Goal: Communication & Community: Answer question/provide support

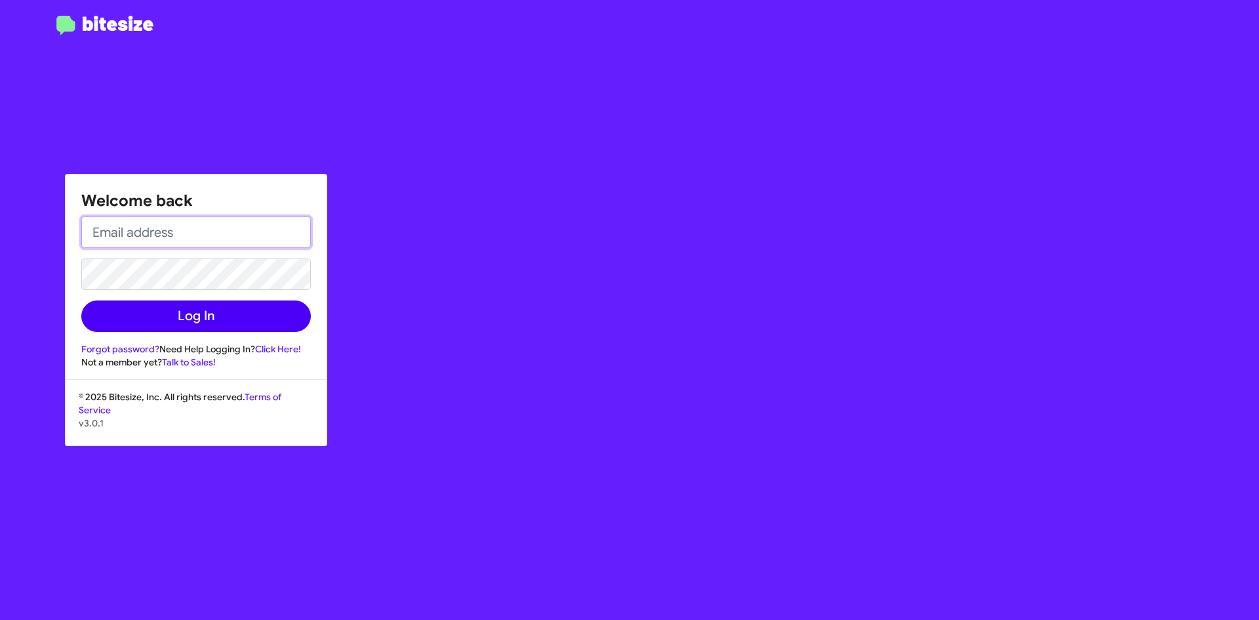
type input "[EMAIL_ADDRESS][DOMAIN_NAME]"
click at [197, 321] on button "Log In" at bounding box center [196, 315] width 230 height 31
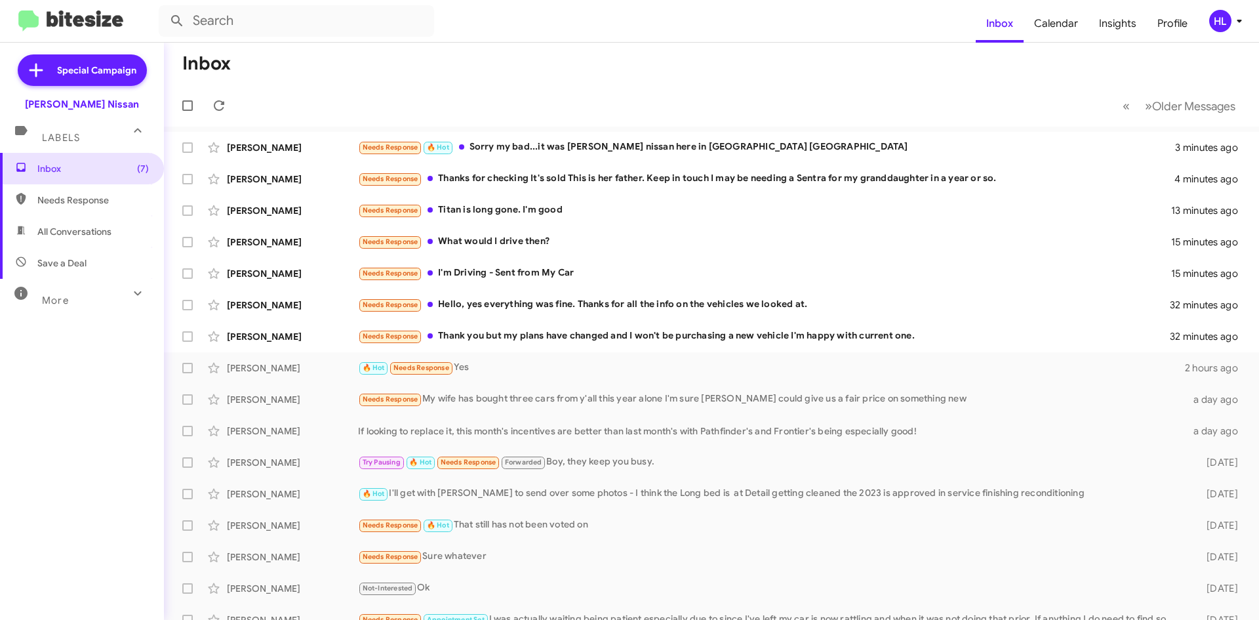
click at [68, 22] on img at bounding box center [70, 21] width 105 height 22
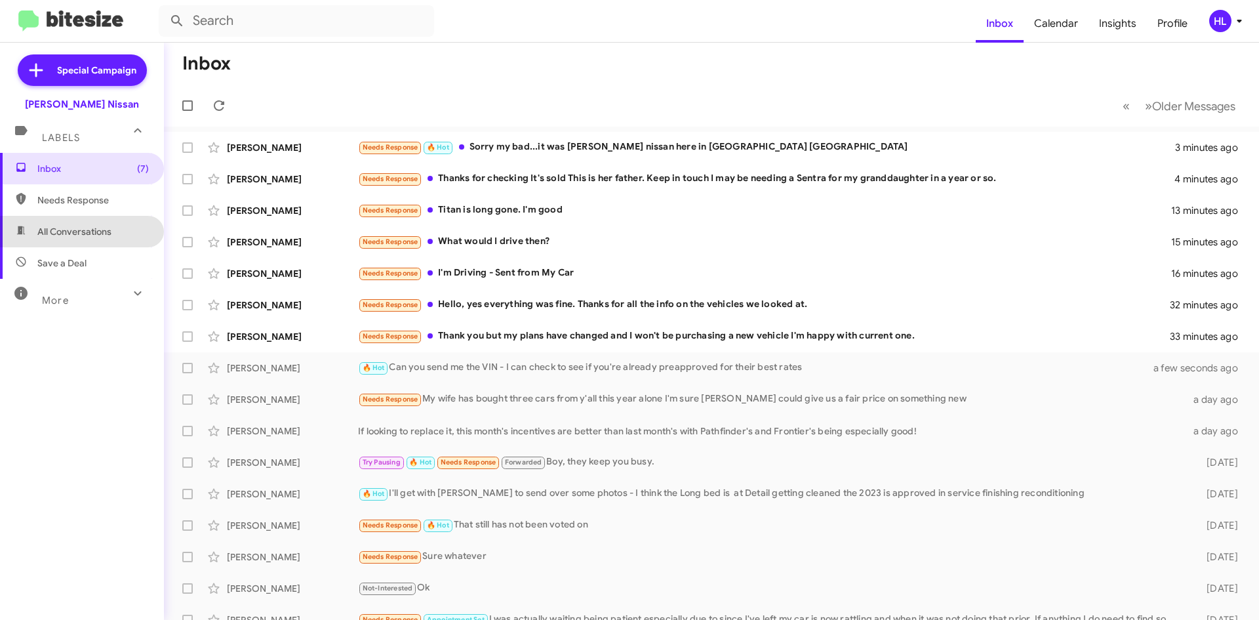
click at [117, 233] on span "All Conversations" at bounding box center [82, 231] width 164 height 31
type input "in:all-conversations"
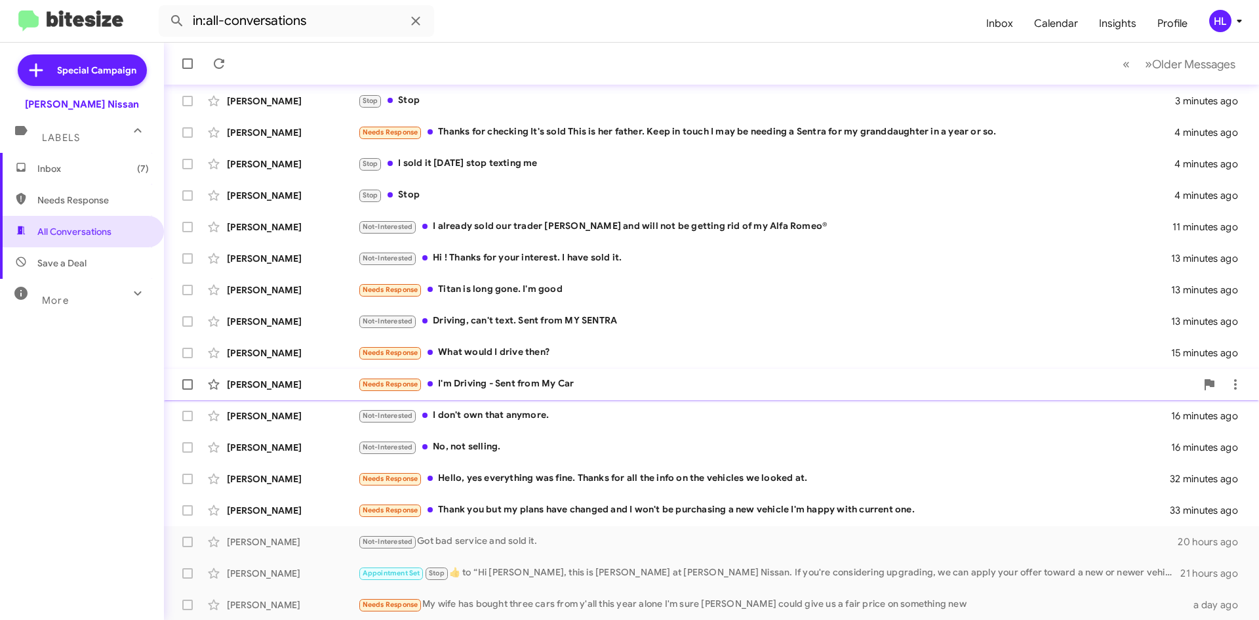
scroll to position [142, 0]
click at [322, 507] on div "[PERSON_NAME]" at bounding box center [292, 509] width 131 height 13
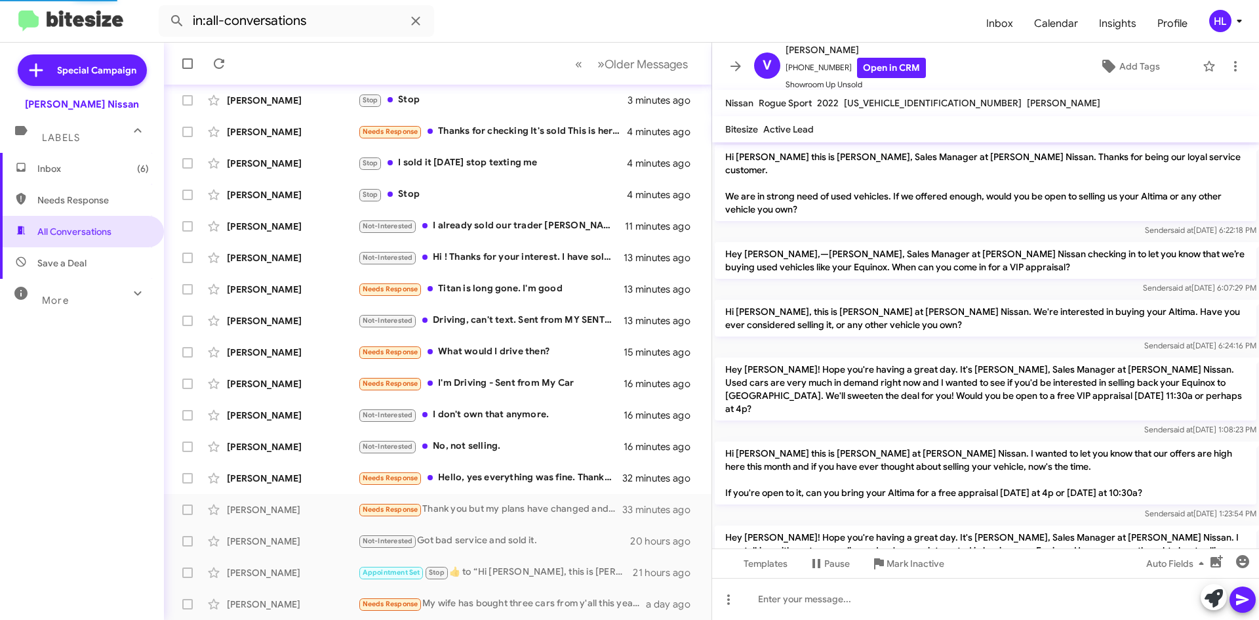
scroll to position [222, 0]
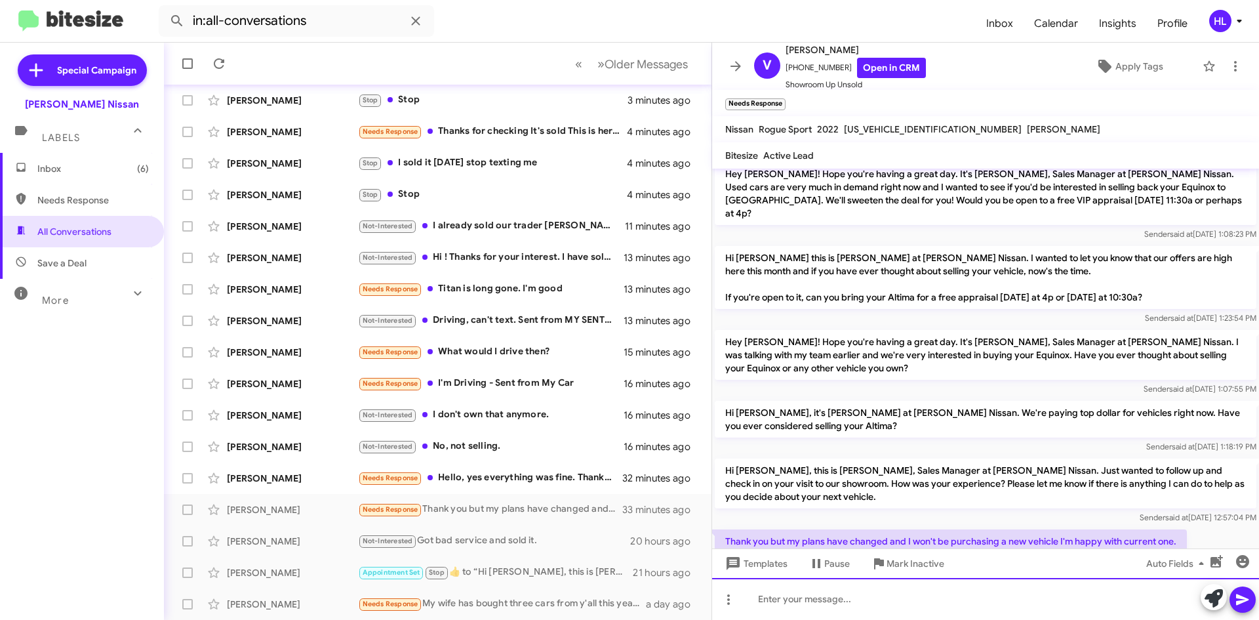
click at [901, 606] on div at bounding box center [985, 599] width 547 height 42
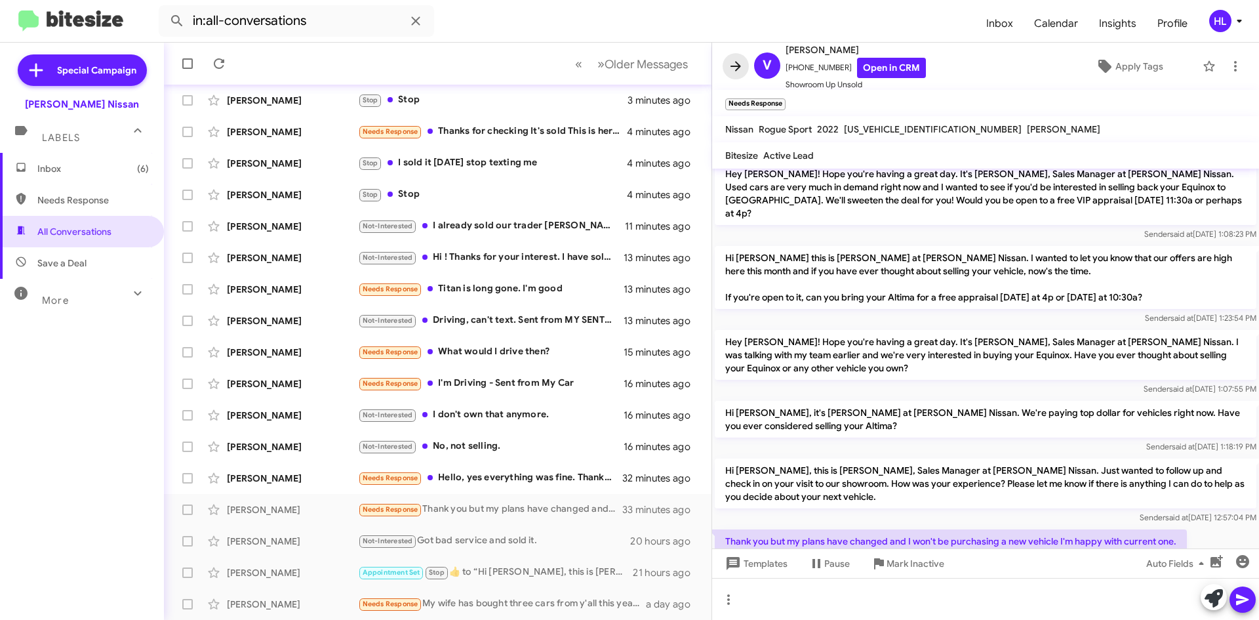
click at [735, 64] on icon at bounding box center [736, 66] width 16 height 16
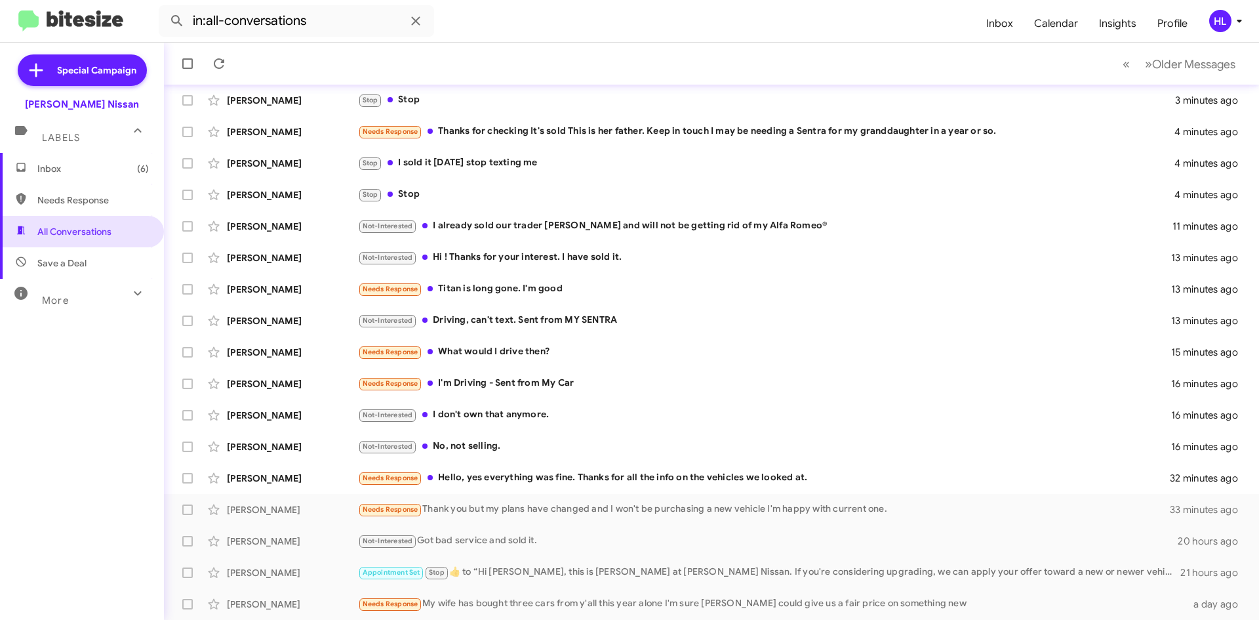
click at [94, 24] on img at bounding box center [70, 21] width 105 height 22
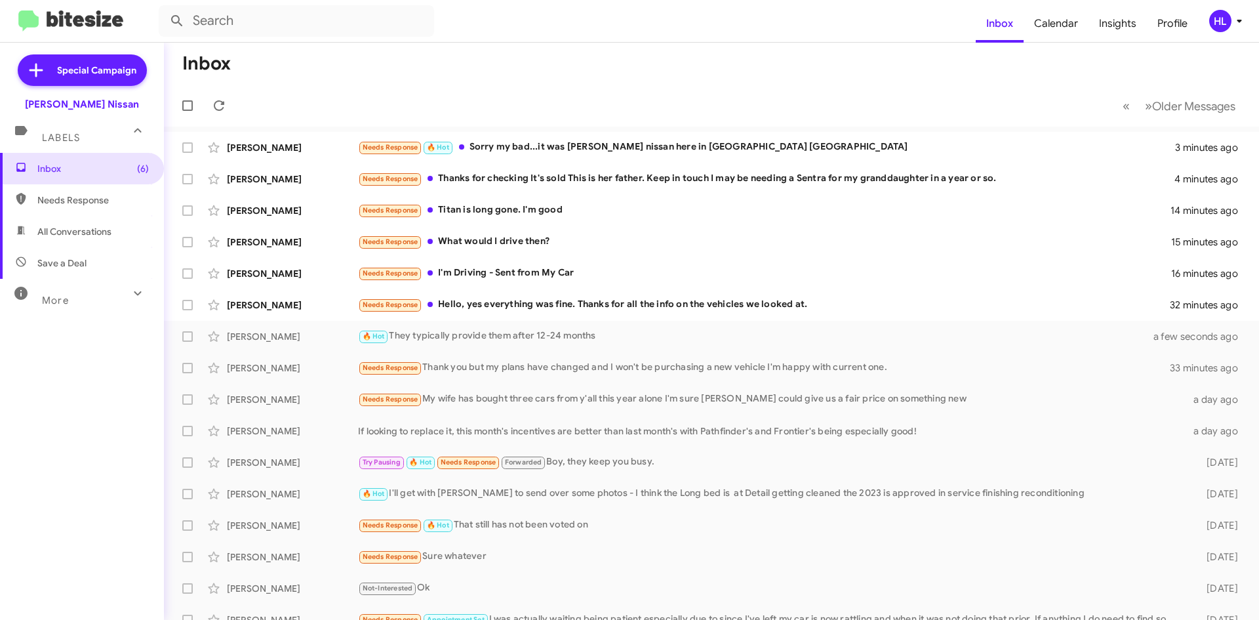
click at [60, 12] on img at bounding box center [70, 21] width 105 height 22
click at [127, 227] on span "All Conversations" at bounding box center [82, 231] width 164 height 31
type input "in:all-conversations"
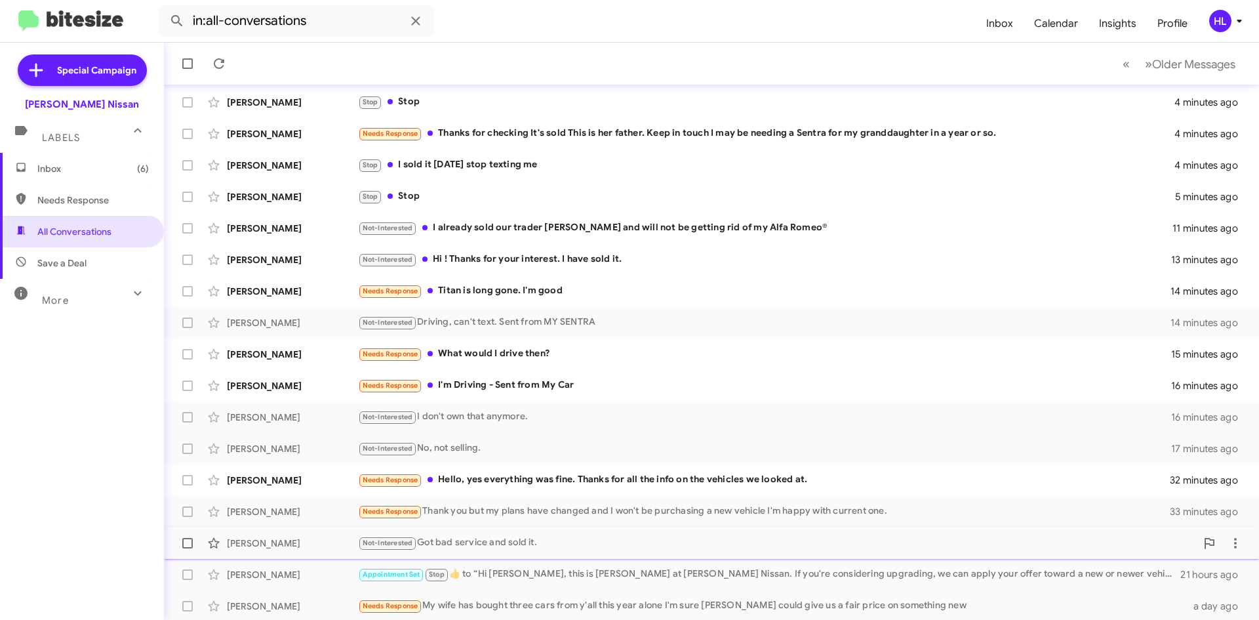
scroll to position [142, 0]
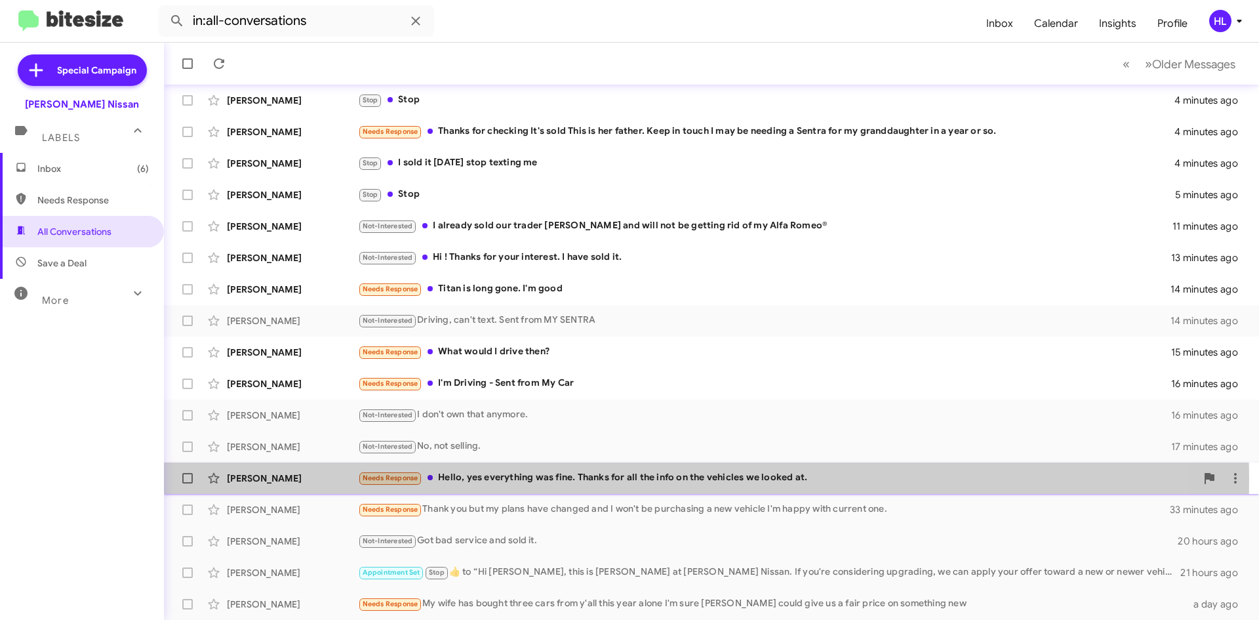
click at [303, 479] on div "[PERSON_NAME]" at bounding box center [292, 478] width 131 height 13
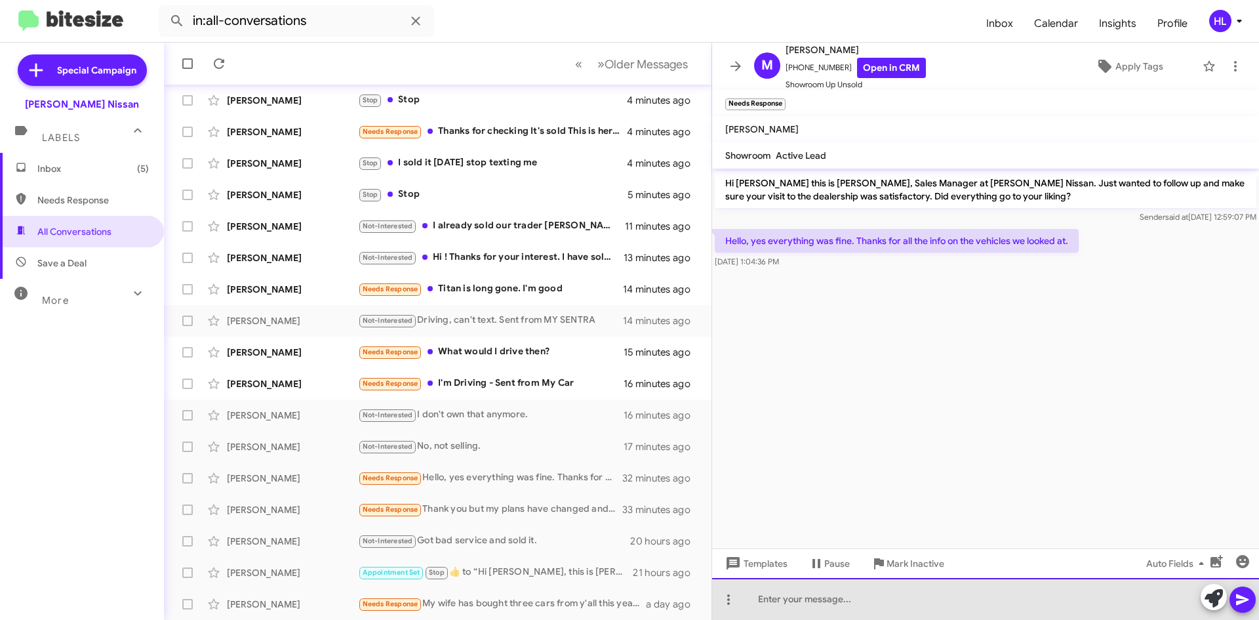
click at [897, 610] on div at bounding box center [985, 599] width 547 height 42
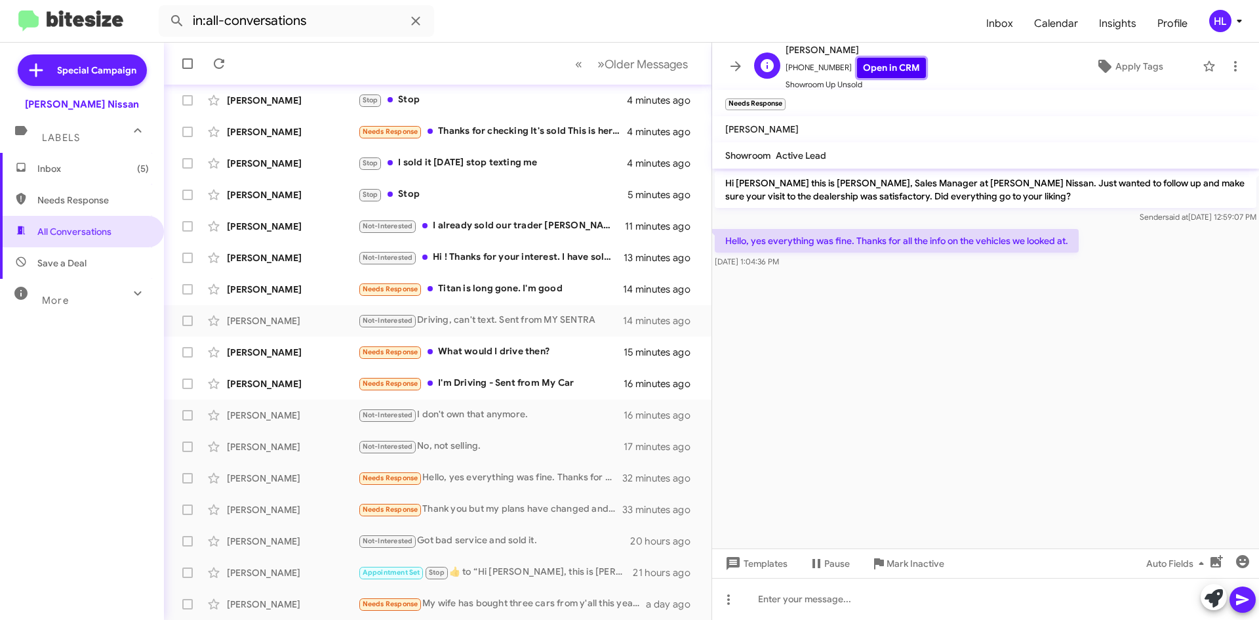
click at [870, 61] on link "Open in CRM" at bounding box center [891, 68] width 69 height 20
click at [863, 67] on link "Open in CRM" at bounding box center [891, 68] width 69 height 20
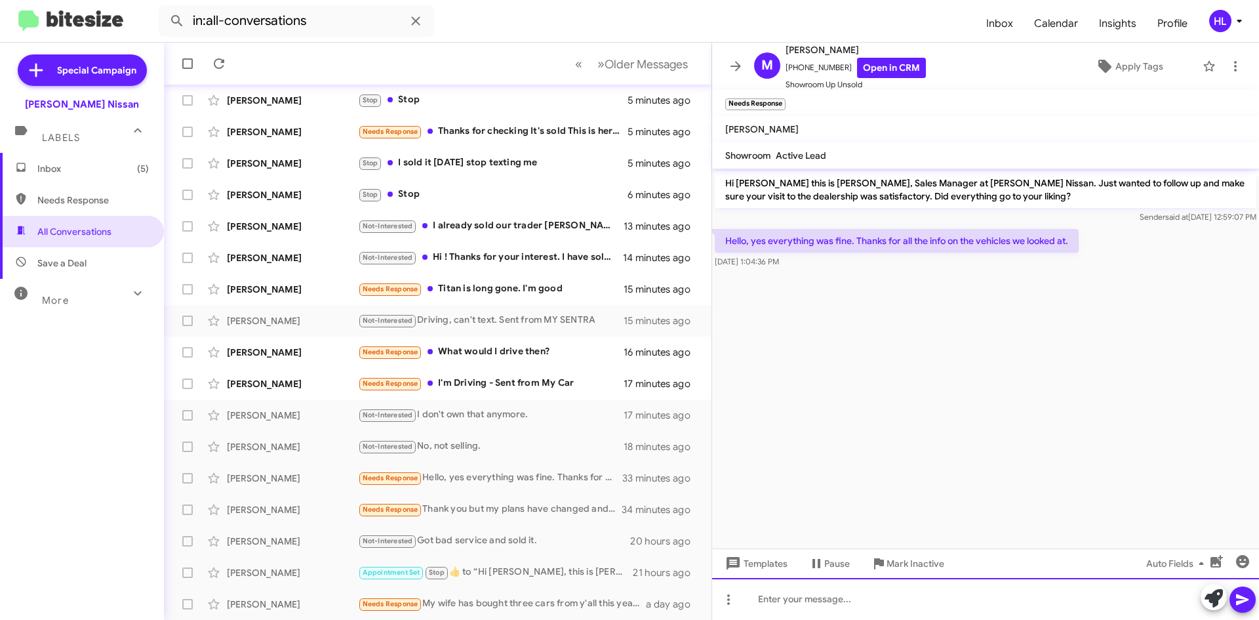
click at [980, 619] on div at bounding box center [985, 599] width 547 height 42
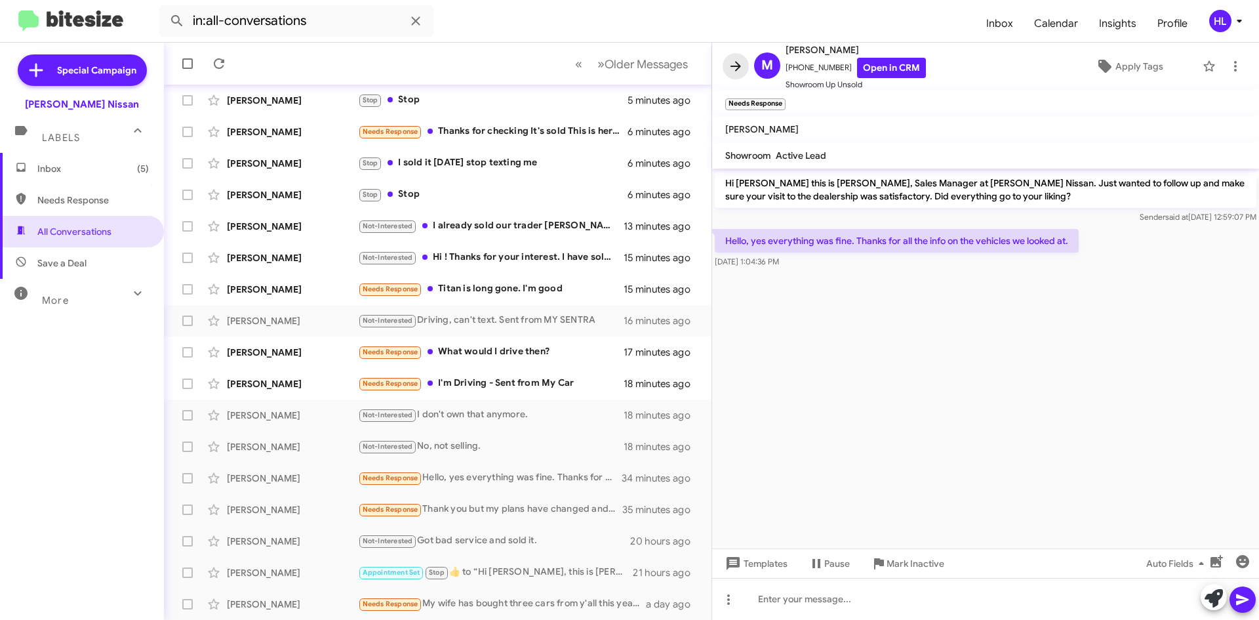
click at [742, 63] on icon at bounding box center [736, 66] width 16 height 16
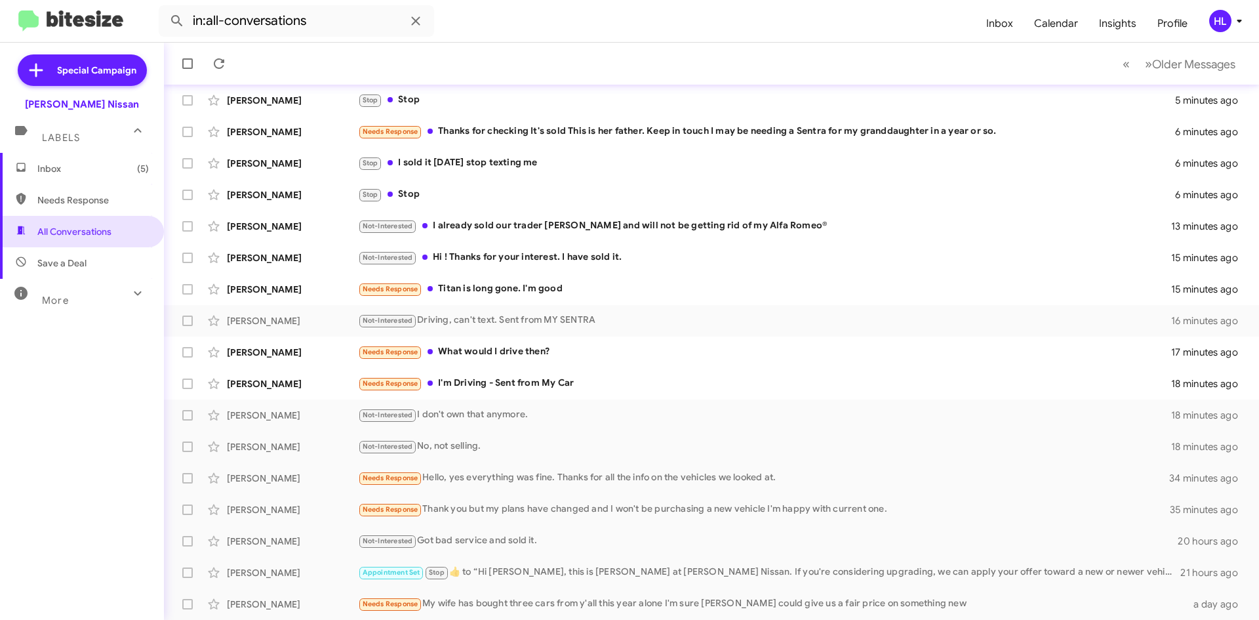
click at [99, 20] on img at bounding box center [70, 21] width 105 height 22
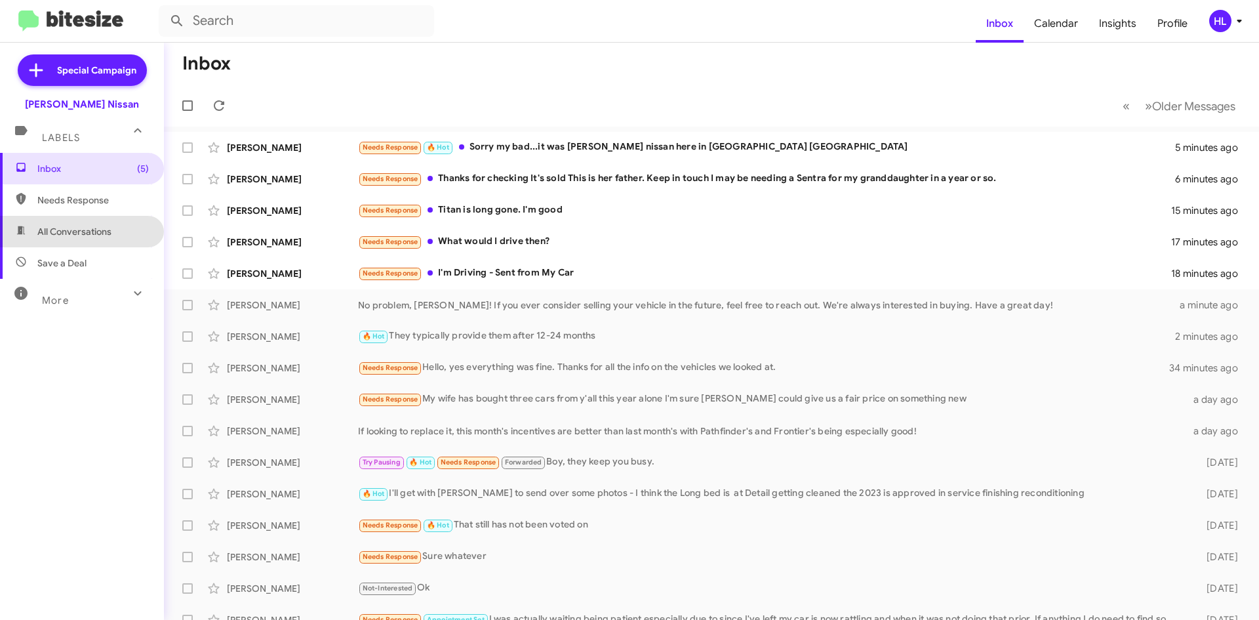
click at [109, 239] on span "All Conversations" at bounding box center [82, 231] width 164 height 31
type input "in:all-conversations"
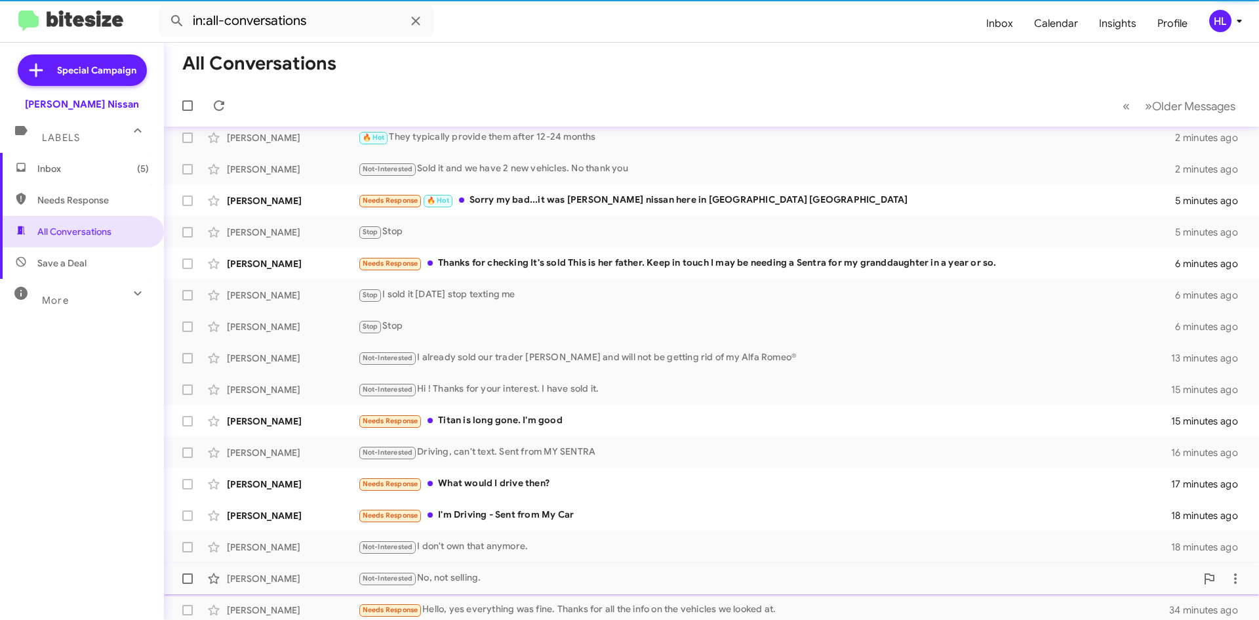
scroll to position [142, 0]
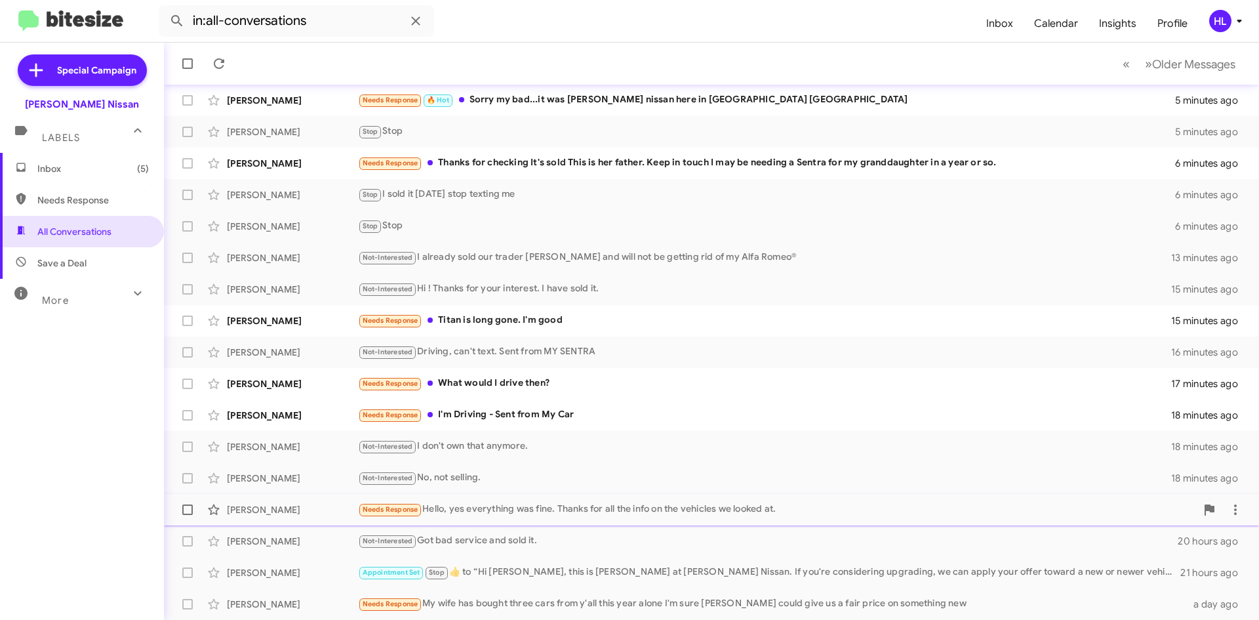
click at [328, 517] on div "Michael Garza Needs Response Hello, yes everything was fine. Thanks for all the…" at bounding box center [711, 510] width 1074 height 26
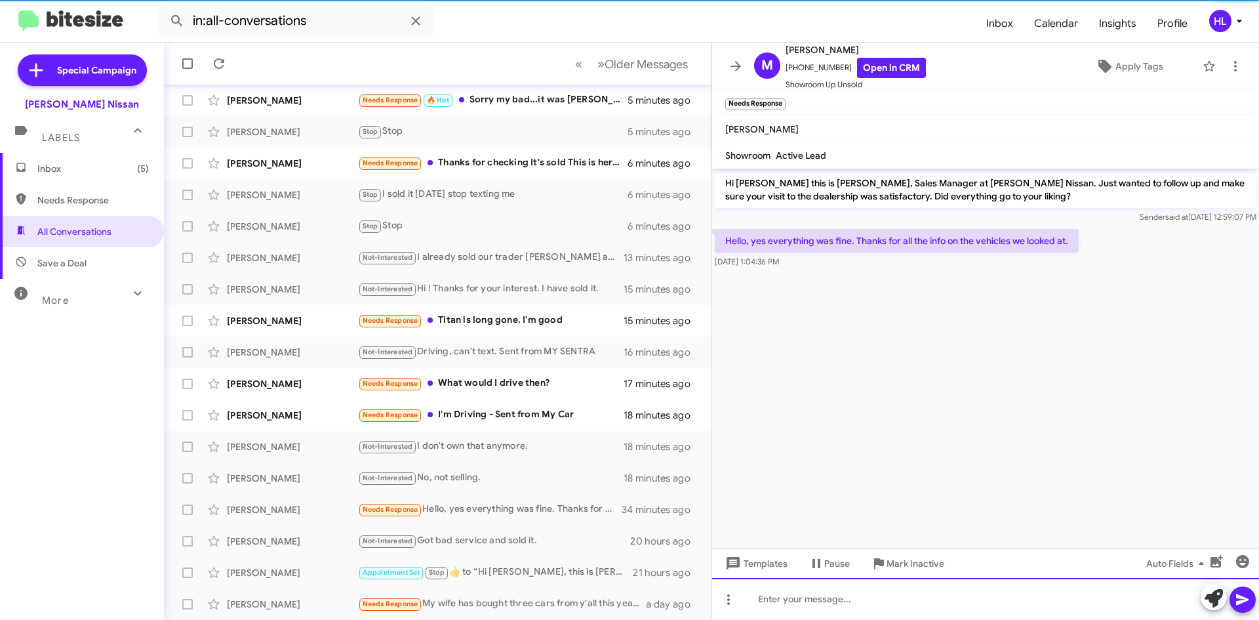
click at [1055, 603] on div at bounding box center [985, 599] width 547 height 42
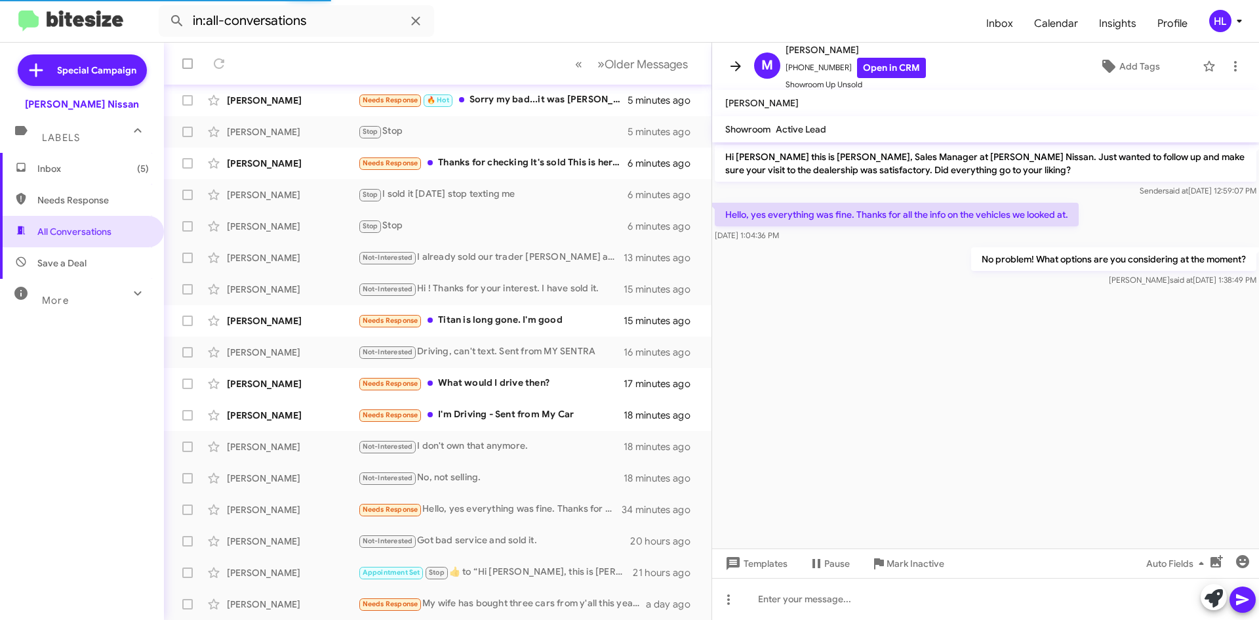
click at [725, 66] on span at bounding box center [736, 66] width 26 height 16
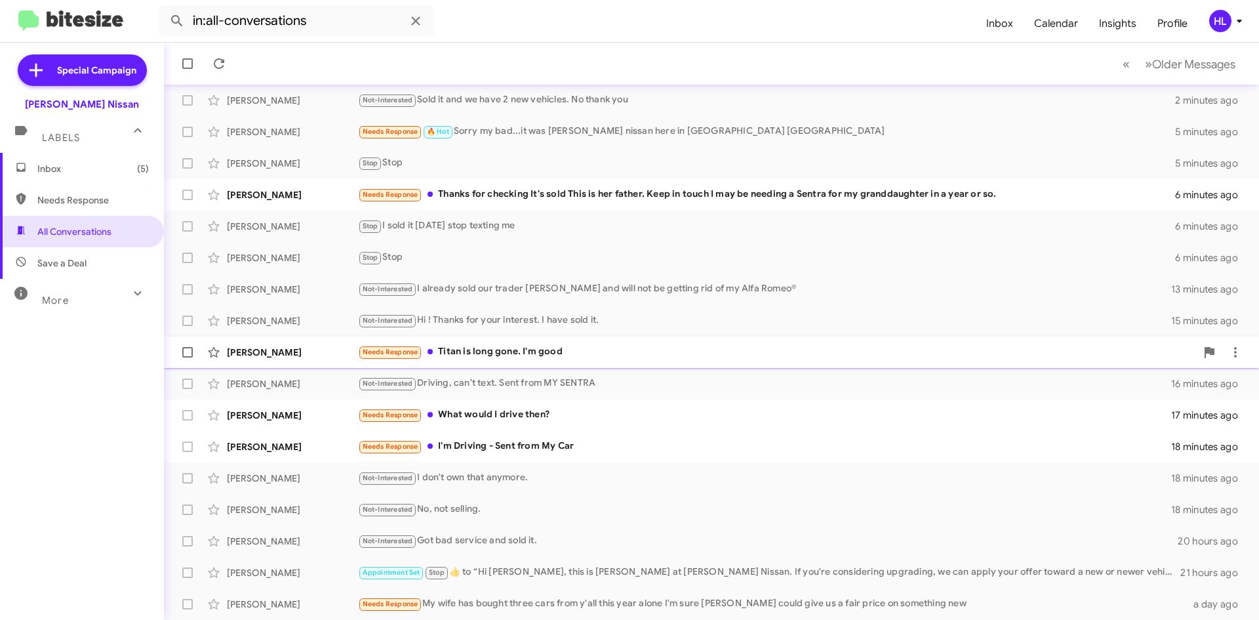
click at [323, 348] on div "[PERSON_NAME]" at bounding box center [292, 352] width 131 height 13
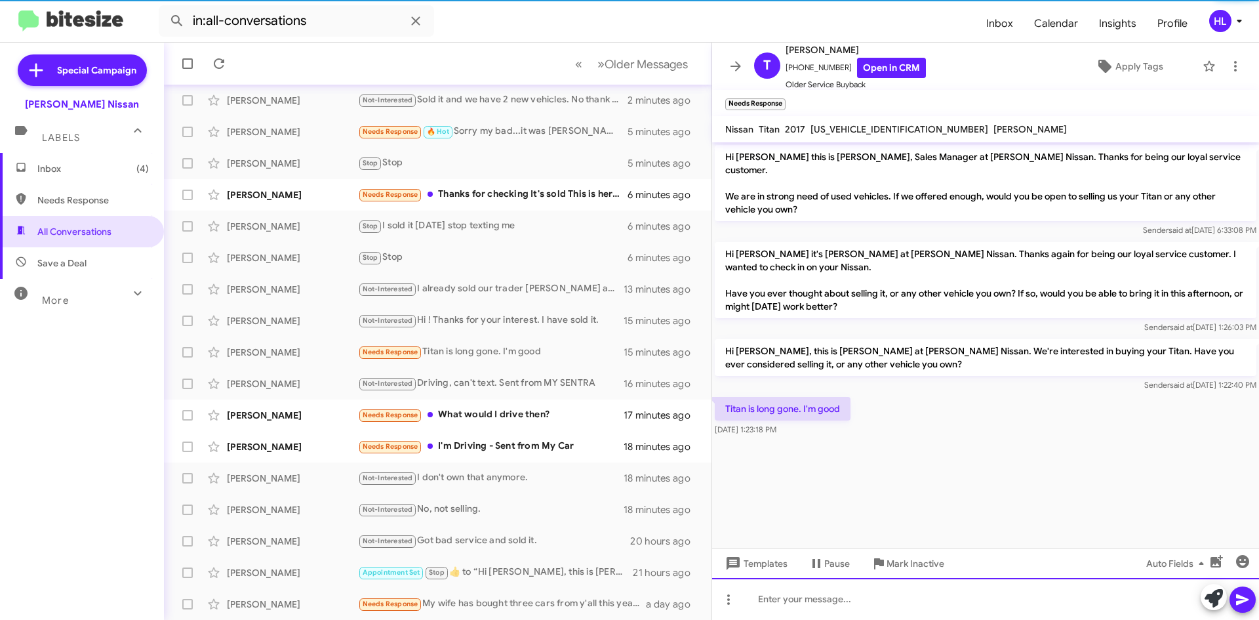
click at [967, 610] on div at bounding box center [985, 599] width 547 height 42
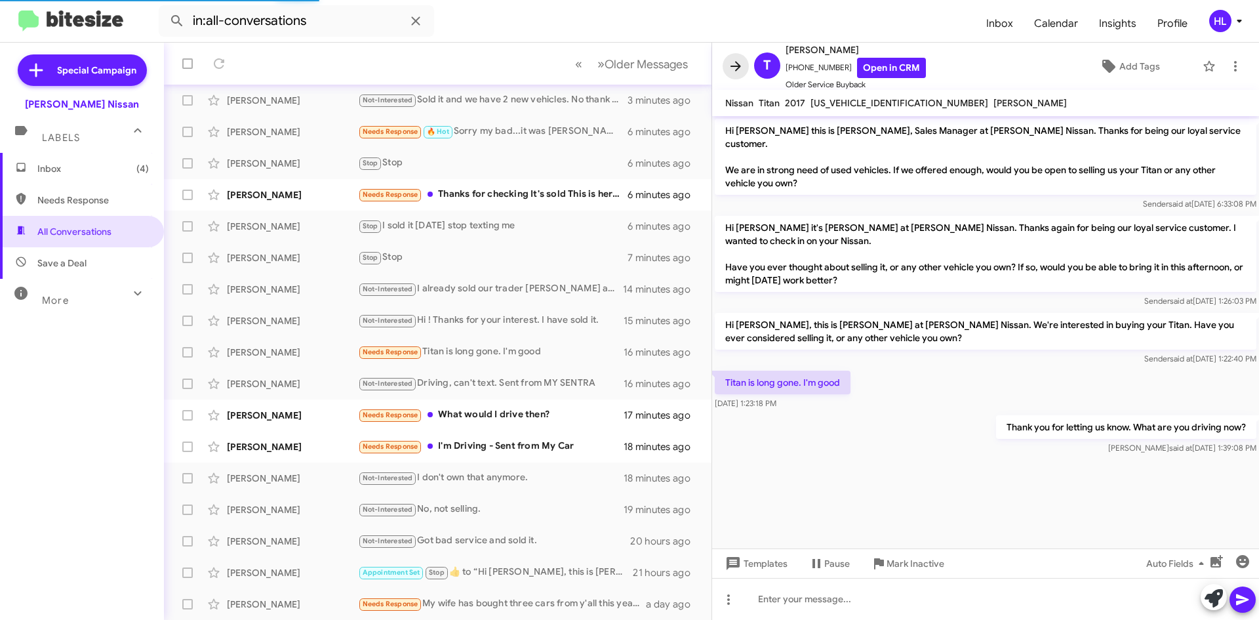
click at [737, 60] on icon at bounding box center [736, 66] width 16 height 16
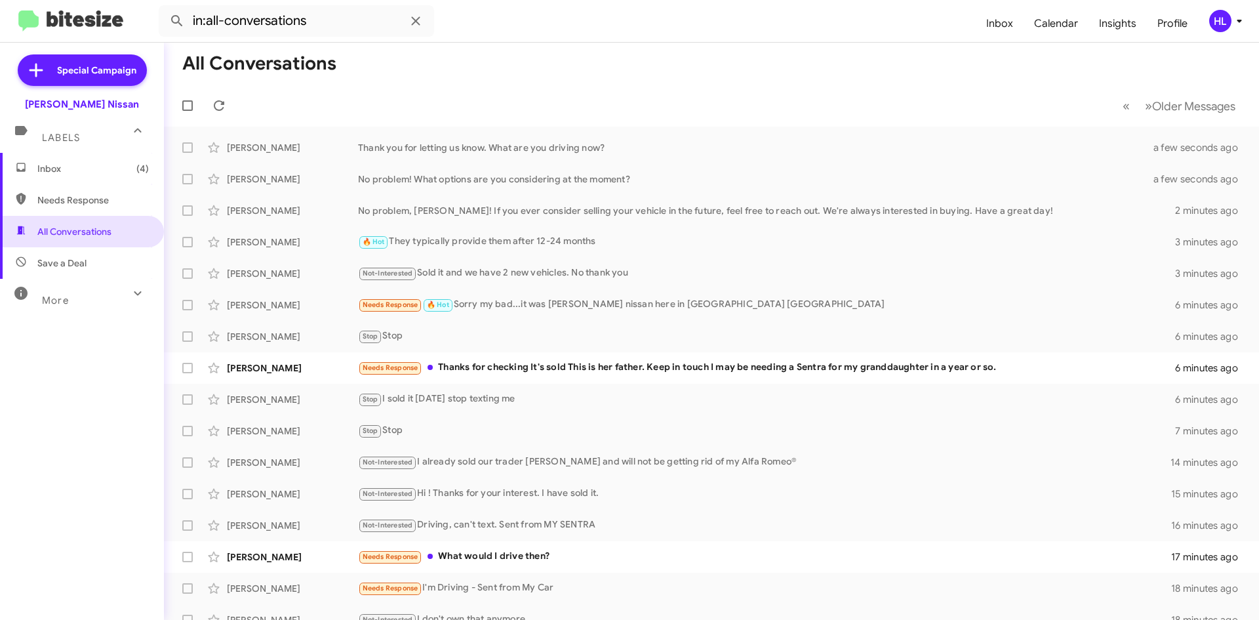
click at [76, 18] on img at bounding box center [70, 21] width 105 height 22
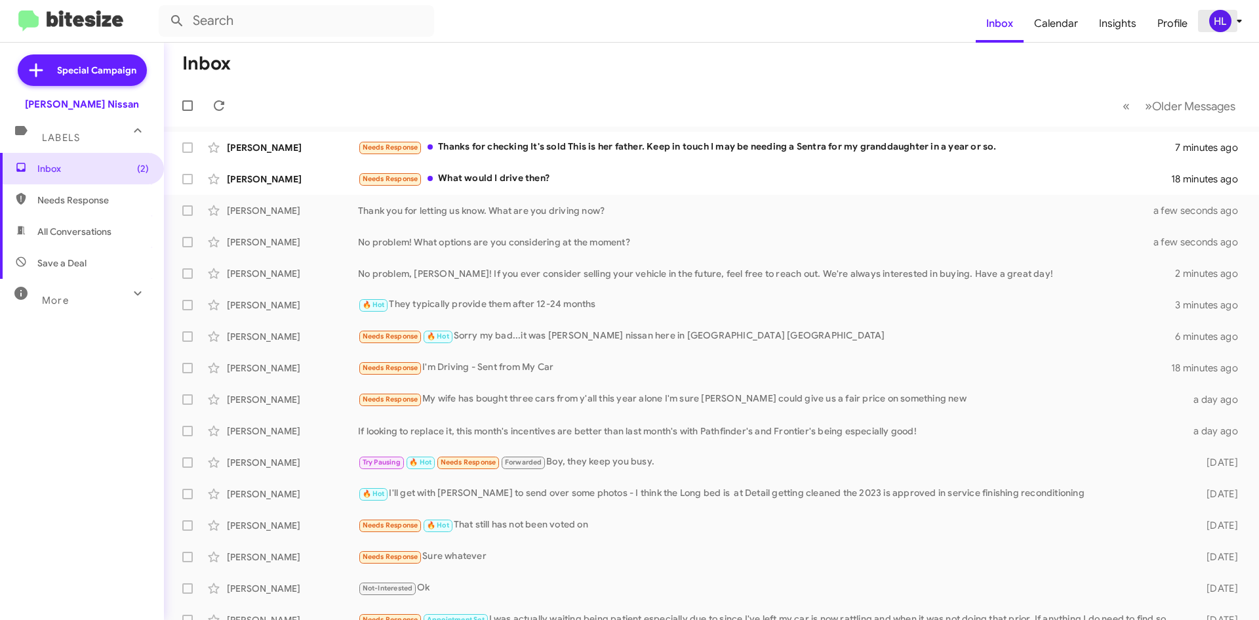
click at [1228, 31] on span "HL" at bounding box center [1228, 21] width 39 height 22
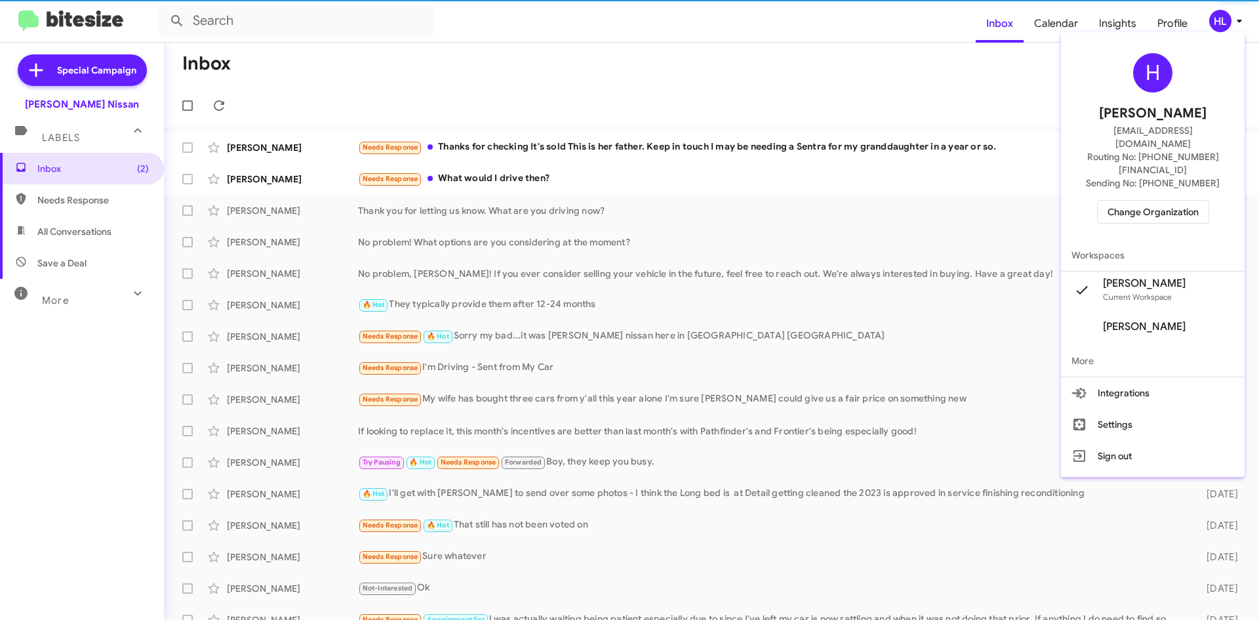
click at [1199, 201] on span "Change Organization" at bounding box center [1153, 212] width 91 height 22
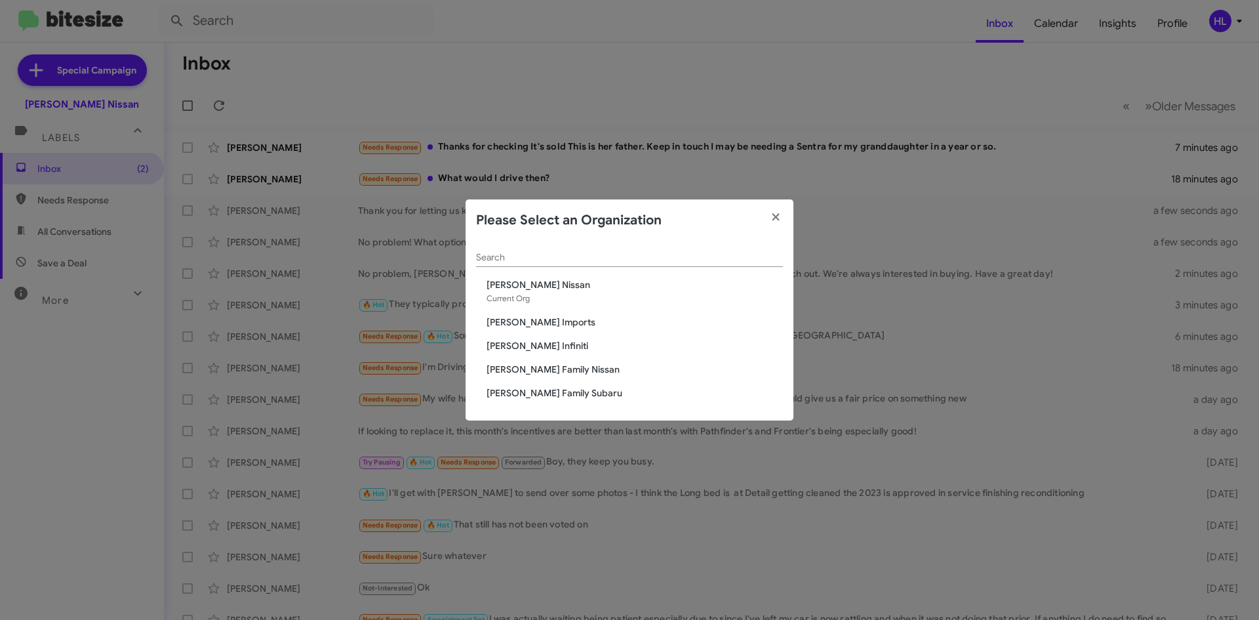
click at [514, 348] on span "Ed Hicks Infiniti" at bounding box center [635, 345] width 296 height 13
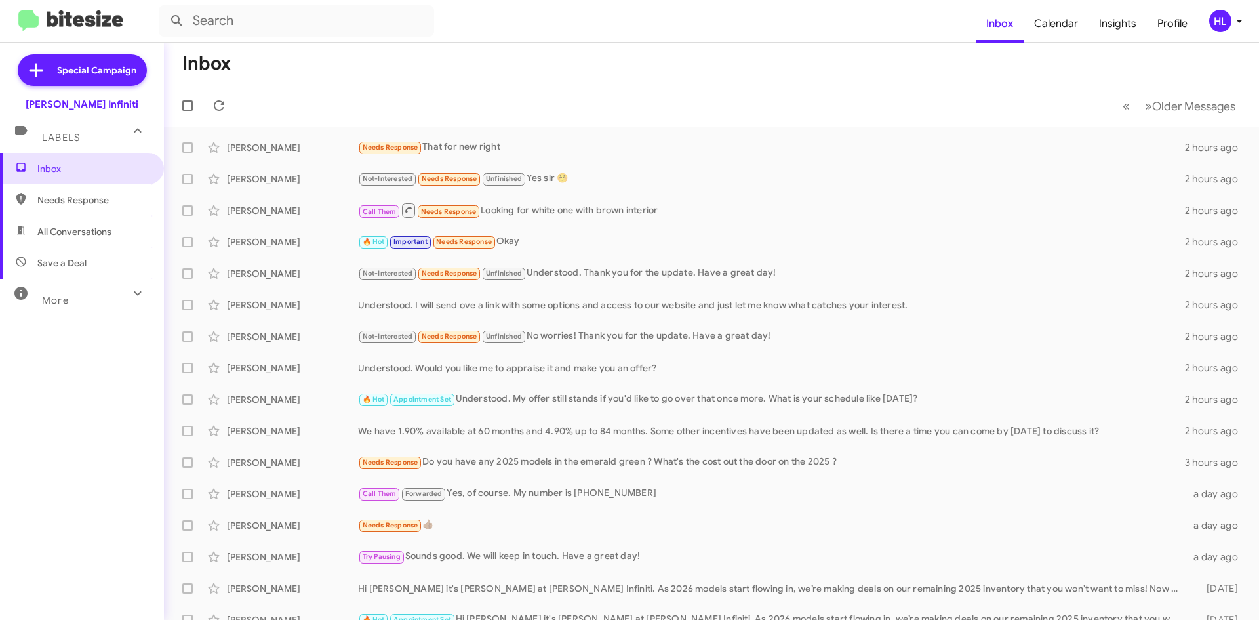
click at [89, 219] on span "All Conversations" at bounding box center [82, 231] width 164 height 31
type input "in:all-conversations"
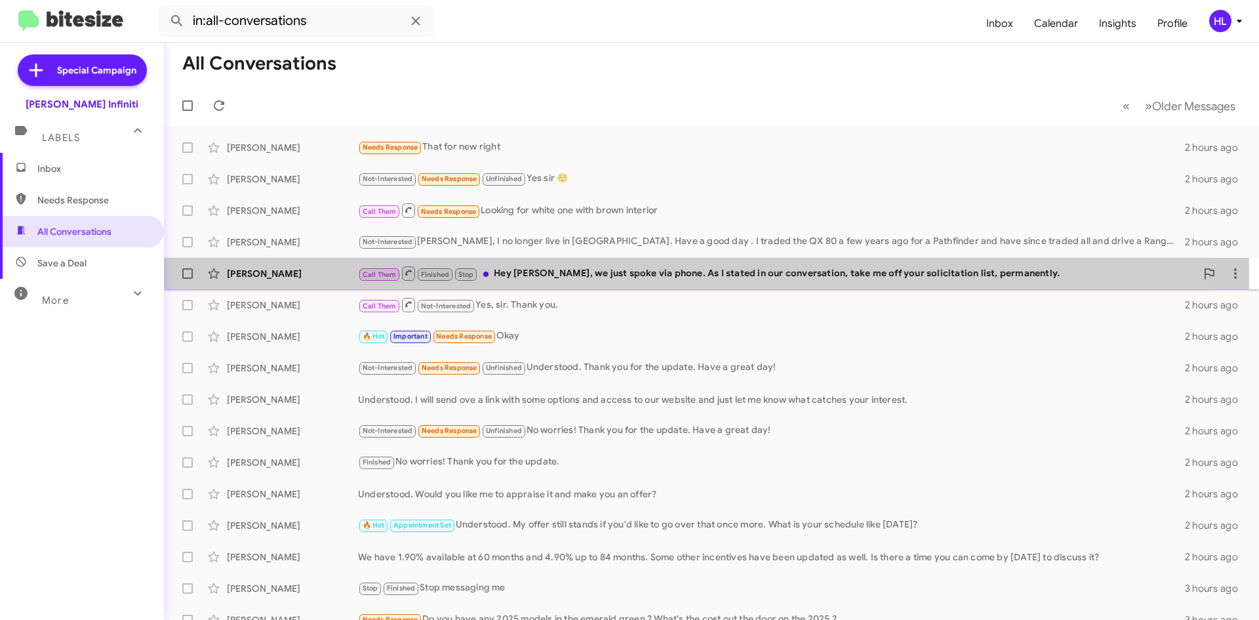
click at [313, 277] on div "Anthony Dark" at bounding box center [292, 273] width 131 height 13
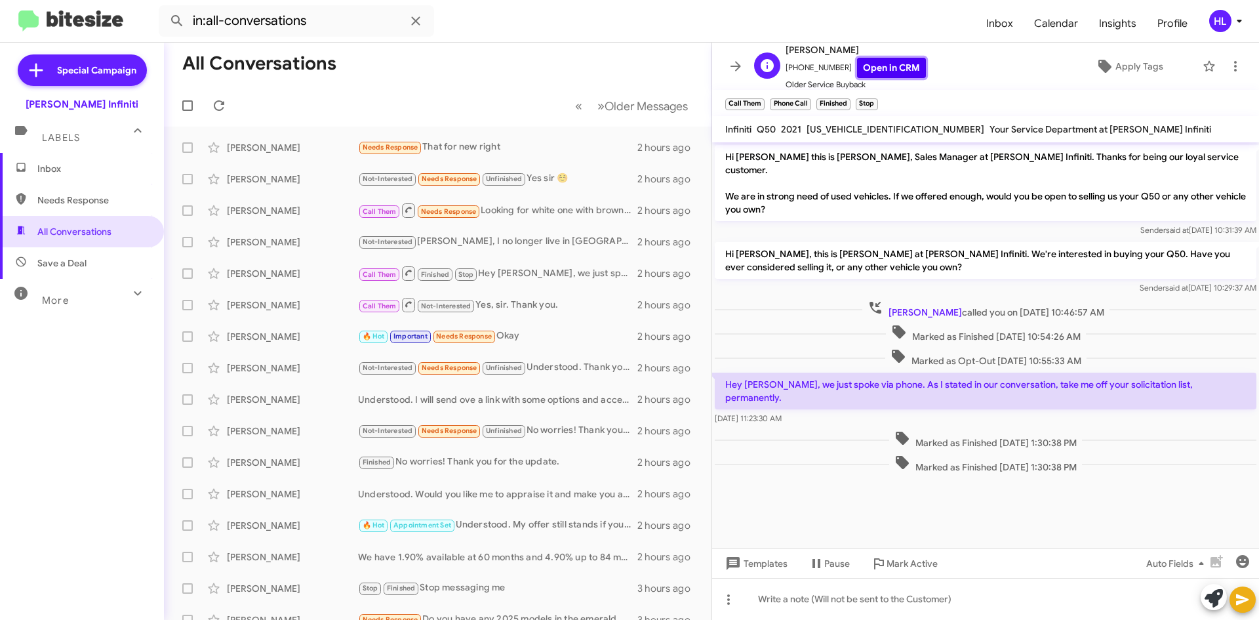
click at [866, 65] on link "Open in CRM" at bounding box center [891, 68] width 69 height 20
click at [890, 69] on link "Open in CRM" at bounding box center [891, 68] width 69 height 20
click at [735, 69] on icon at bounding box center [736, 66] width 16 height 16
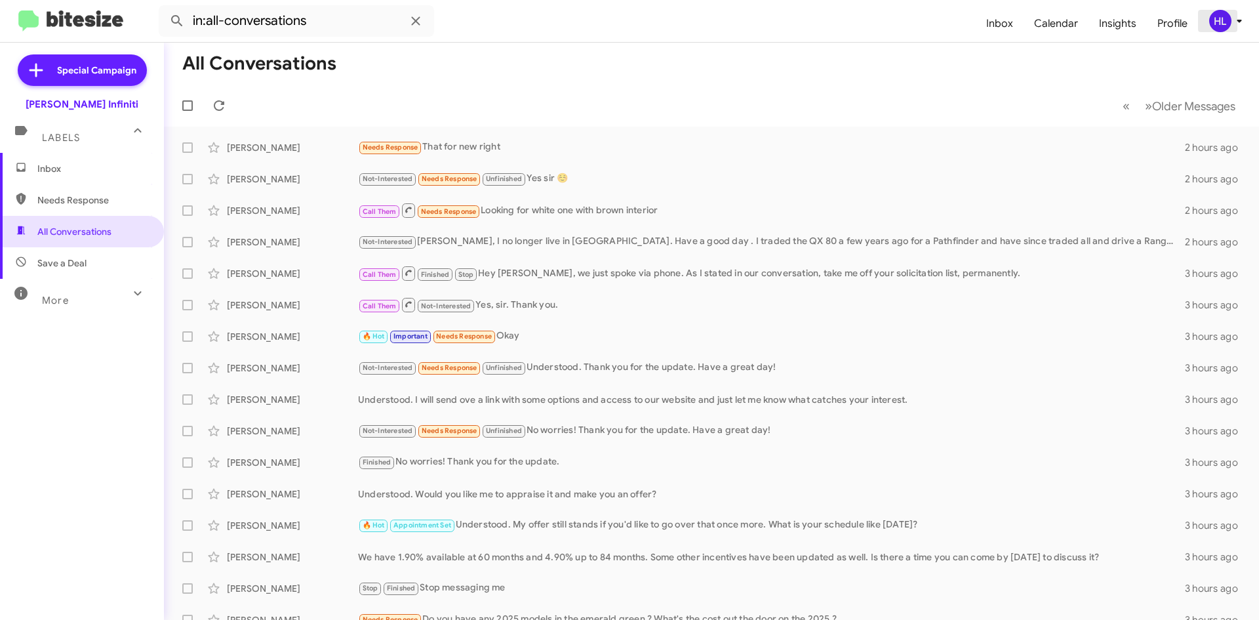
click at [1218, 23] on div "HL" at bounding box center [1220, 21] width 22 height 22
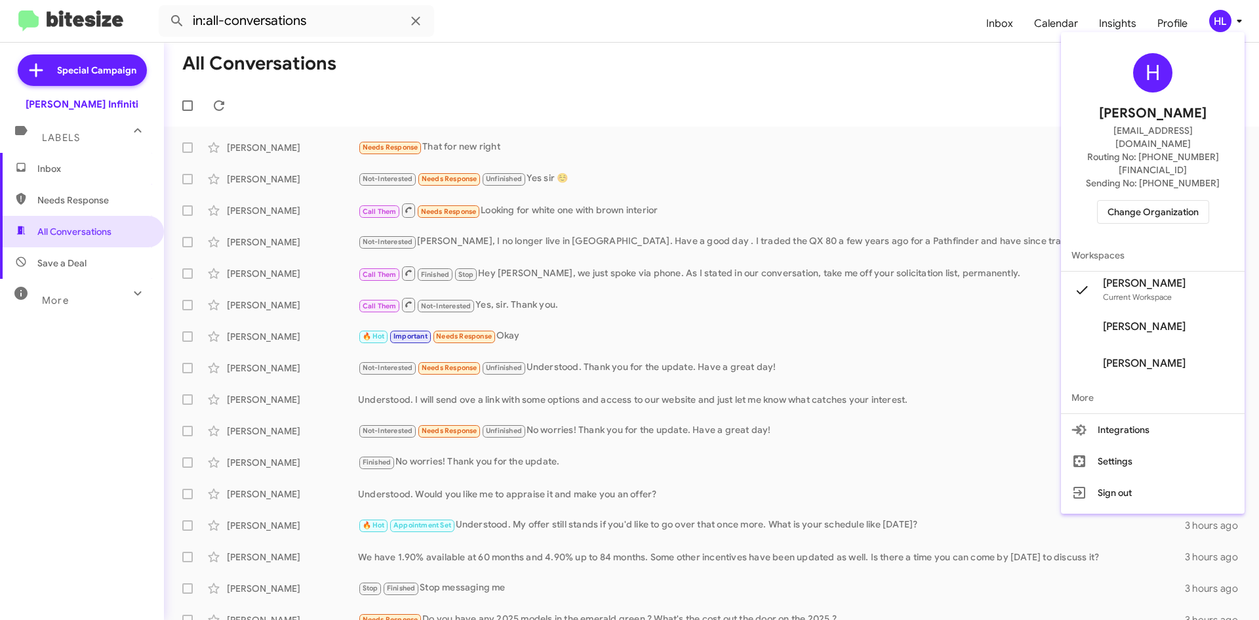
click at [1188, 201] on span "Change Organization" at bounding box center [1153, 212] width 91 height 22
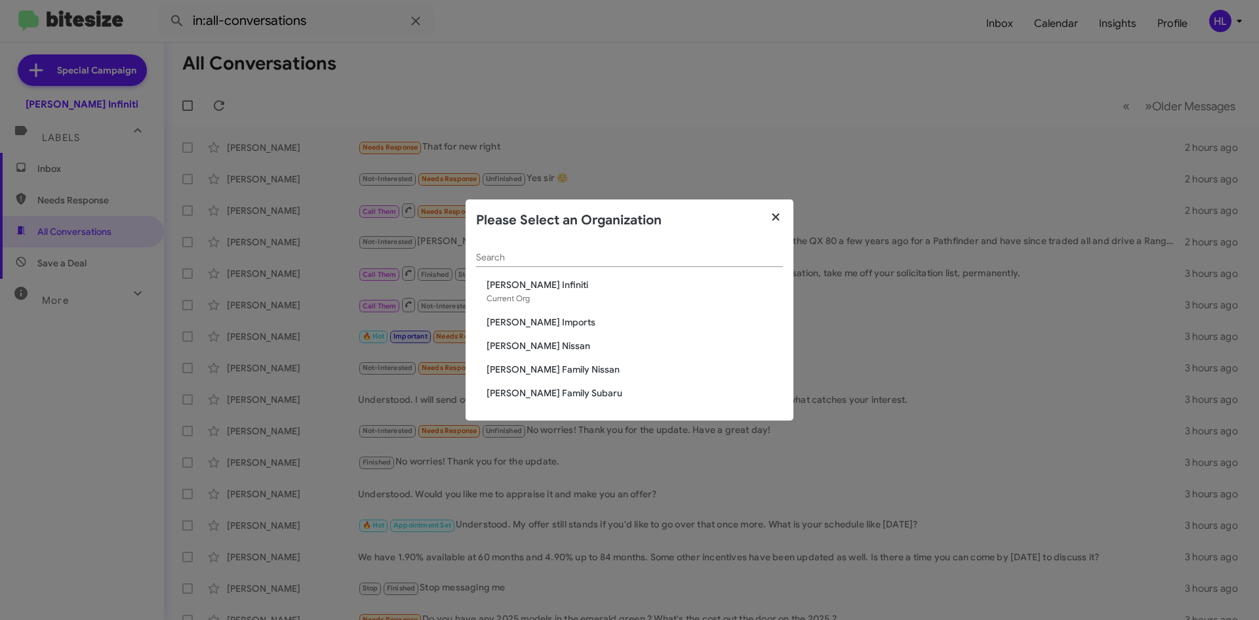
click at [782, 215] on icon "button" at bounding box center [776, 217] width 15 height 12
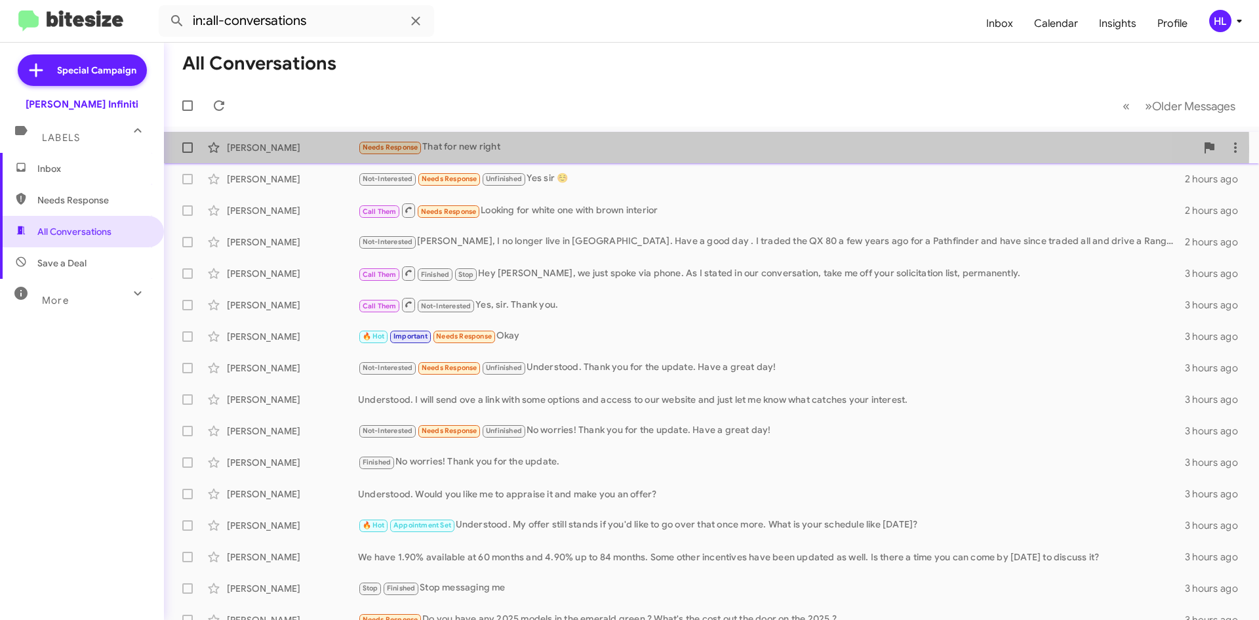
click at [294, 148] on div "Toan Nguyen" at bounding box center [292, 147] width 131 height 13
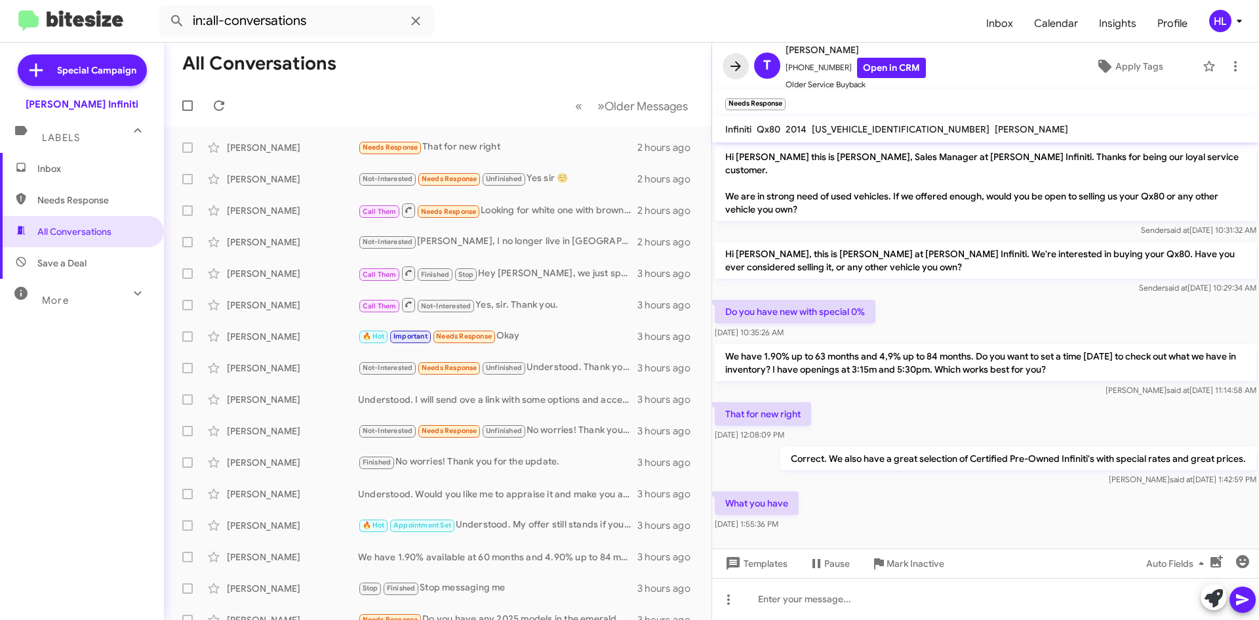
click at [740, 66] on icon at bounding box center [736, 66] width 10 height 10
